Goal: Information Seeking & Learning: Learn about a topic

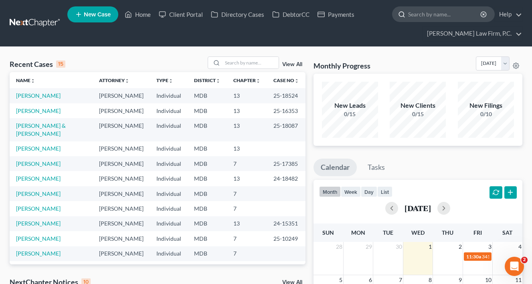
click at [434, 18] on input "search" at bounding box center [444, 14] width 73 height 15
paste input "[PERSON_NAME]"
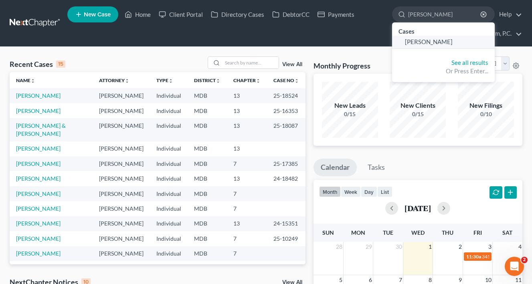
type input "[PERSON_NAME]"
click at [426, 41] on span "[PERSON_NAME]" at bounding box center [429, 41] width 48 height 7
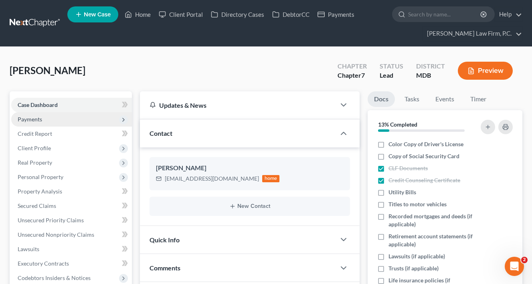
click at [103, 120] on span "Payments" at bounding box center [71, 119] width 121 height 14
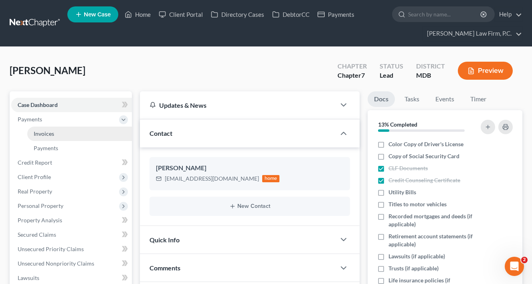
click at [84, 131] on link "Invoices" at bounding box center [79, 134] width 105 height 14
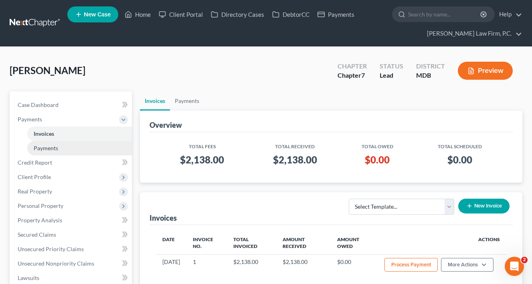
click at [78, 144] on link "Payments" at bounding box center [79, 148] width 105 height 14
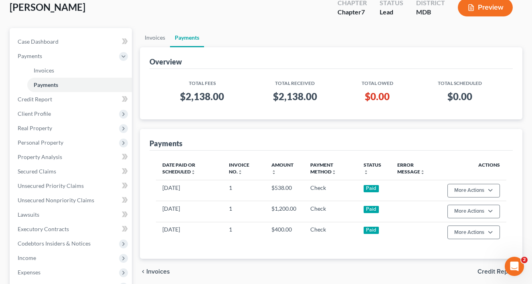
scroll to position [64, 0]
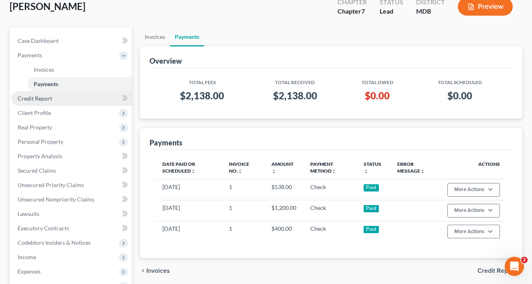
click at [53, 102] on link "Credit Report" at bounding box center [71, 98] width 121 height 14
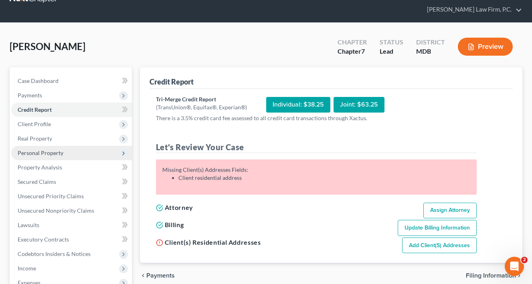
scroll to position [37, 0]
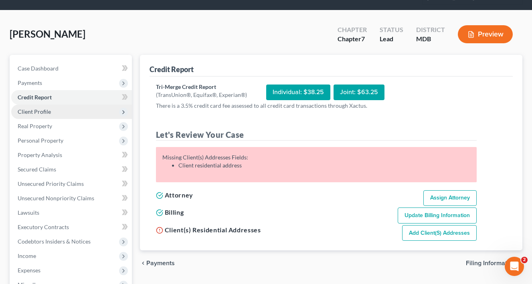
click at [82, 107] on span "Client Profile" at bounding box center [71, 112] width 121 height 14
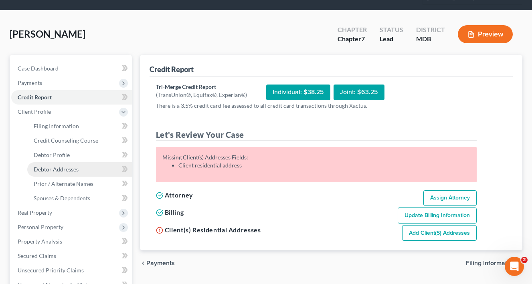
click at [77, 169] on span "Debtor Addresses" at bounding box center [56, 169] width 45 height 7
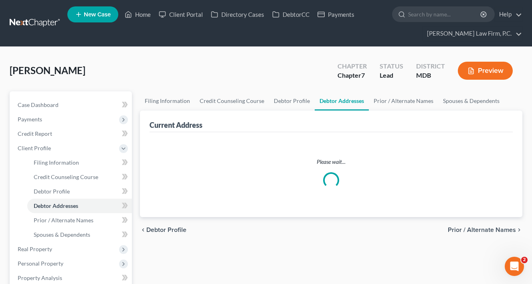
select select "0"
